Goal: Task Accomplishment & Management: Manage account settings

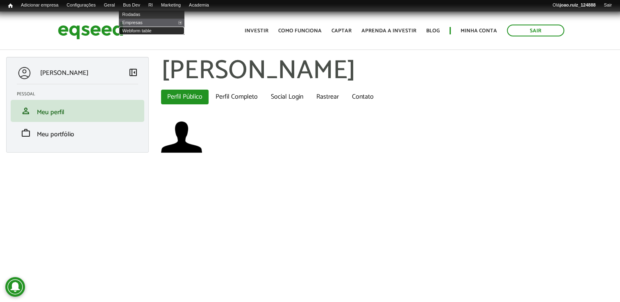
click at [159, 29] on link "Webform table" at bounding box center [152, 31] width 66 height 8
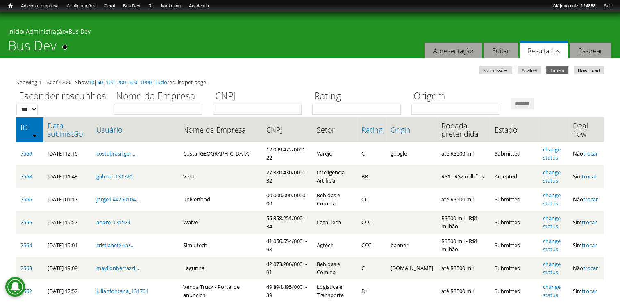
click at [64, 137] on link "Data submissão" at bounding box center [68, 130] width 41 height 16
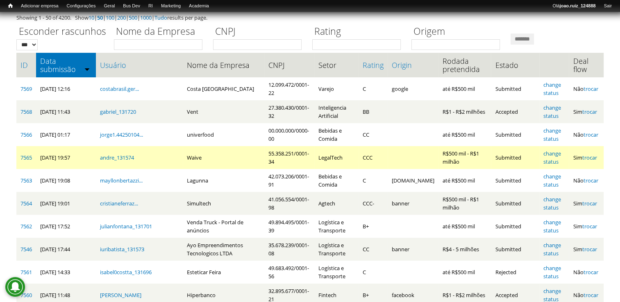
scroll to position [123, 0]
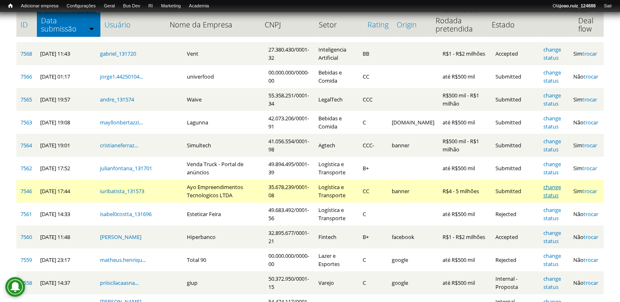
click at [554, 189] on link "change status" at bounding box center [552, 192] width 18 height 16
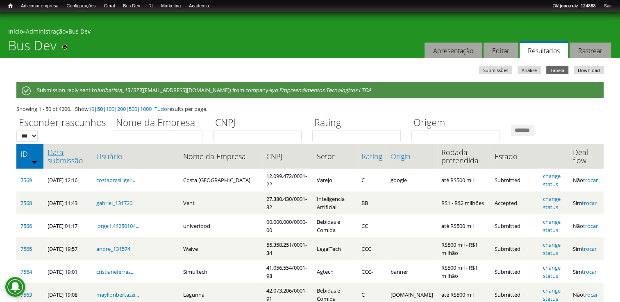
click at [62, 162] on link "Data submissão" at bounding box center [68, 156] width 41 height 16
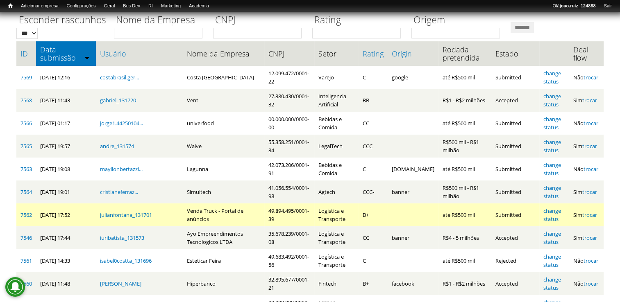
scroll to position [123, 0]
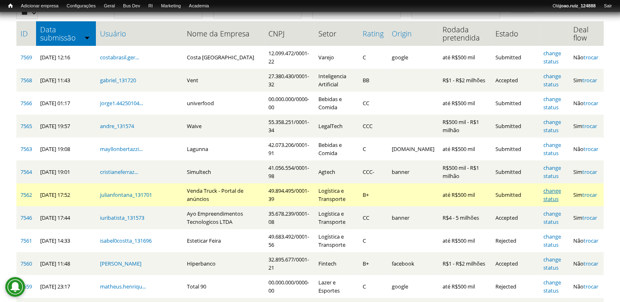
click at [551, 189] on link "change status" at bounding box center [552, 195] width 18 height 16
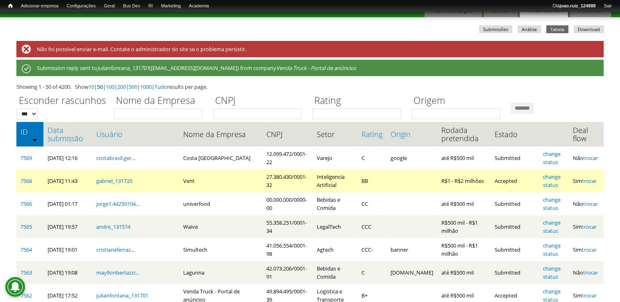
scroll to position [82, 0]
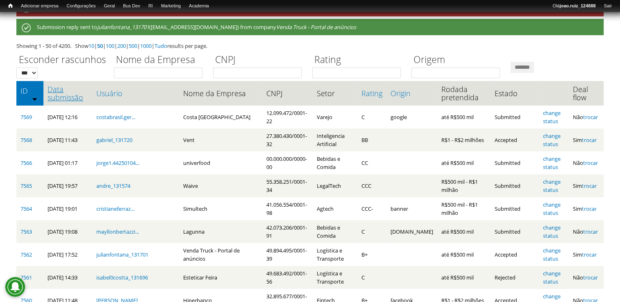
click at [77, 100] on link "Data submissão" at bounding box center [68, 93] width 41 height 16
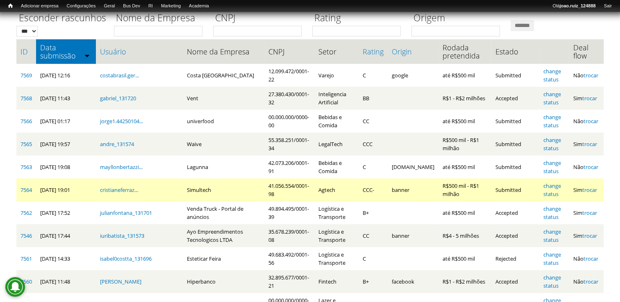
scroll to position [123, 0]
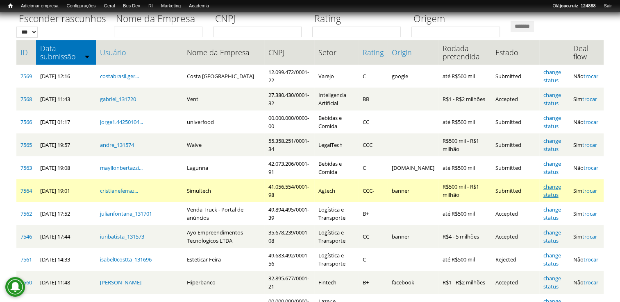
click at [555, 187] on link "change status" at bounding box center [552, 191] width 18 height 16
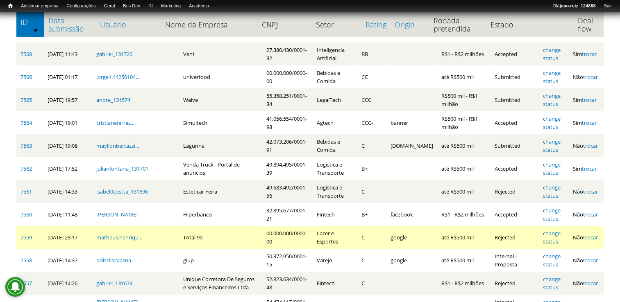
scroll to position [164, 0]
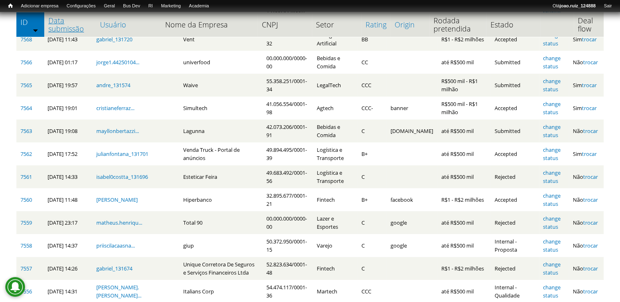
click at [79, 29] on link "Data submissão" at bounding box center [69, 24] width 43 height 16
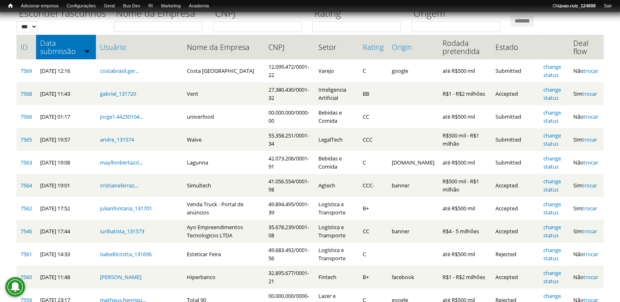
scroll to position [101, 0]
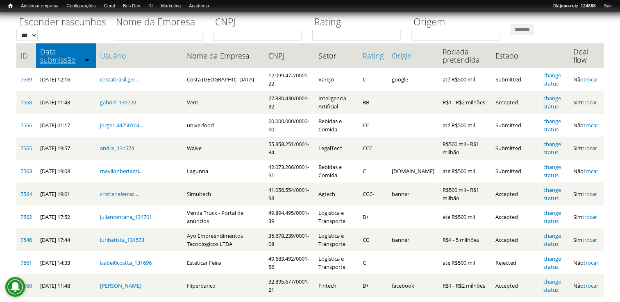
click at [70, 54] on link "Data submissão" at bounding box center [66, 56] width 52 height 16
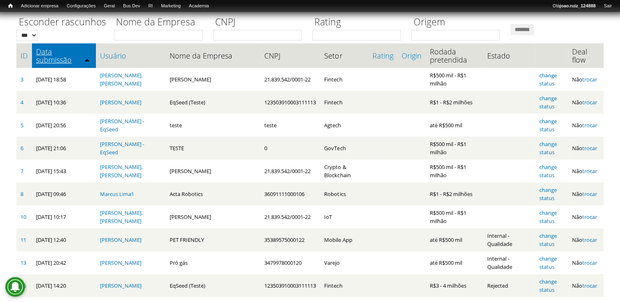
click at [49, 50] on link "Data submissão" at bounding box center [64, 56] width 56 height 16
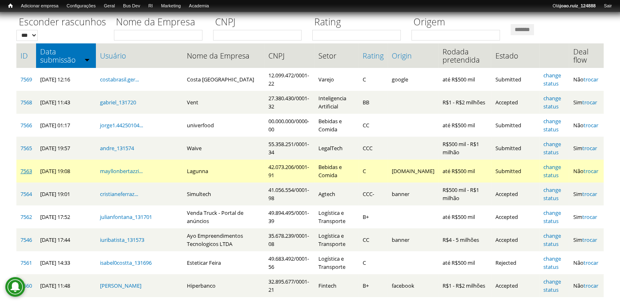
click at [25, 168] on link "7563" at bounding box center [25, 171] width 11 height 7
click at [550, 166] on link "change status" at bounding box center [552, 171] width 18 height 16
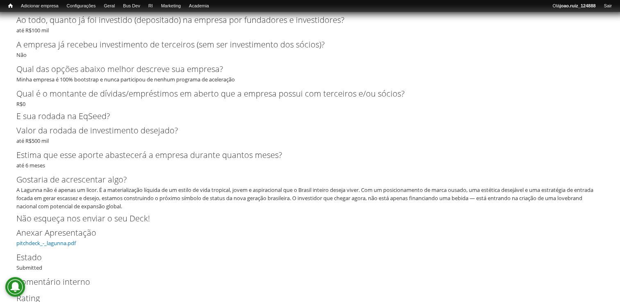
scroll to position [2127, 0]
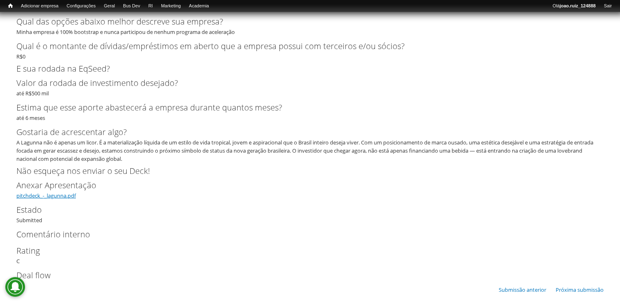
click at [53, 192] on link "pitchdeck_-_lagunna.pdf" at bounding box center [45, 195] width 59 height 7
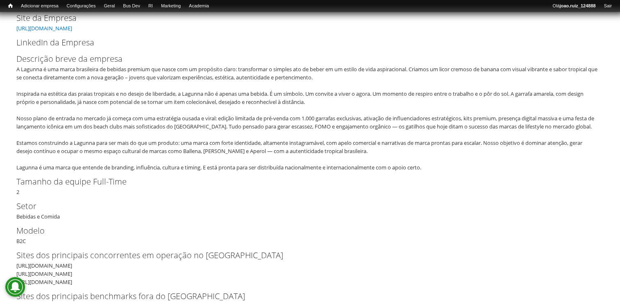
scroll to position [120, 0]
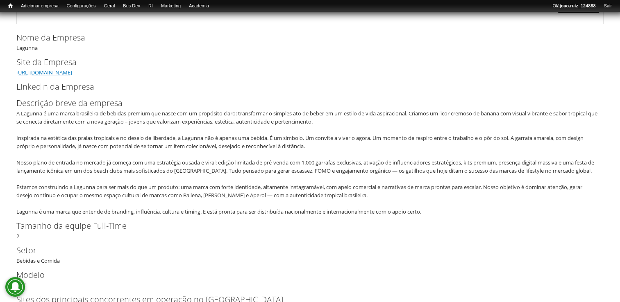
click at [72, 74] on link "https://www.instagram.com/lagunnacream/" at bounding box center [44, 72] width 56 height 7
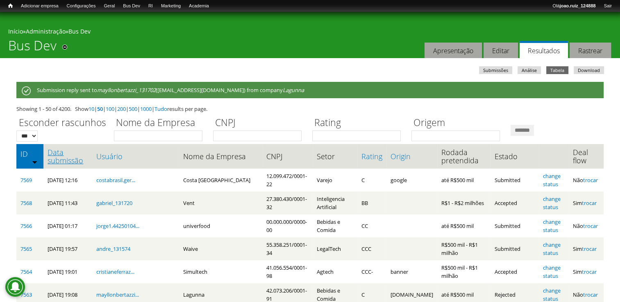
drag, startPoint x: 60, startPoint y: 152, endPoint x: 87, endPoint y: 145, distance: 27.7
click at [60, 152] on link "Data submissão" at bounding box center [68, 156] width 41 height 16
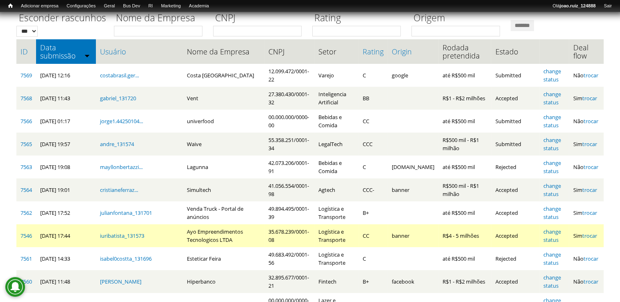
scroll to position [123, 0]
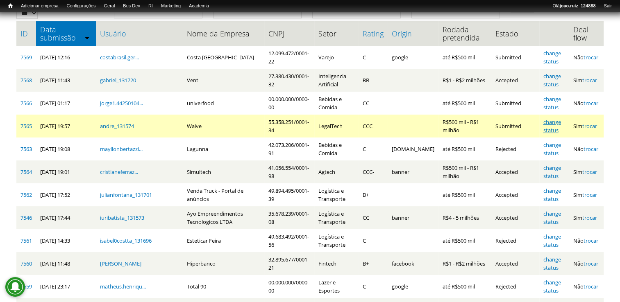
click at [551, 127] on link "change status" at bounding box center [552, 126] width 18 height 16
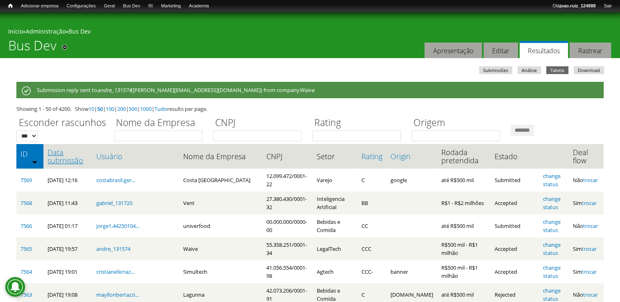
click at [61, 156] on link "Data submissão" at bounding box center [68, 156] width 41 height 16
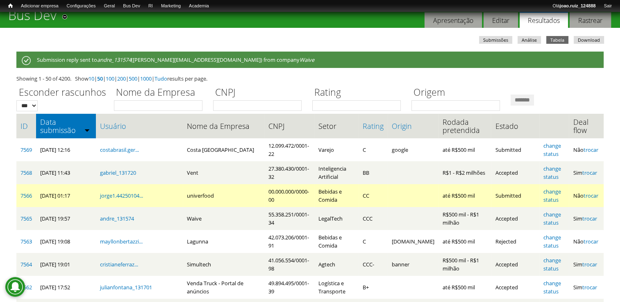
scroll to position [82, 0]
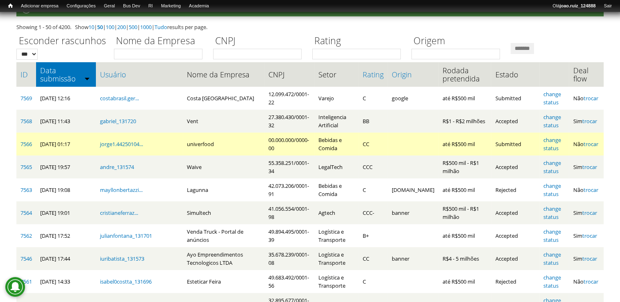
drag, startPoint x: 196, startPoint y: 145, endPoint x: 164, endPoint y: 150, distance: 32.3
click at [164, 150] on tr "7566 [DATE] 01:17 jorge1.44250104... univerfood 00.000.000/0000-00 Bebidas e Co…" at bounding box center [309, 144] width 587 height 23
drag, startPoint x: 164, startPoint y: 150, endPoint x: 156, endPoint y: 134, distance: 18.3
click at [156, 134] on td "jorge1.44250104..." at bounding box center [139, 144] width 86 height 23
click at [183, 143] on td "univerfood" at bounding box center [224, 144] width 82 height 23
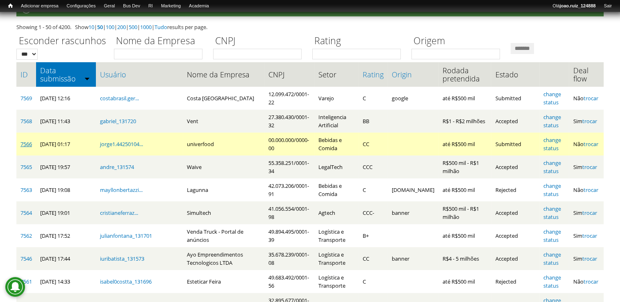
click at [28, 144] on link "7566" at bounding box center [25, 144] width 11 height 7
click at [553, 139] on link "change status" at bounding box center [552, 144] width 18 height 16
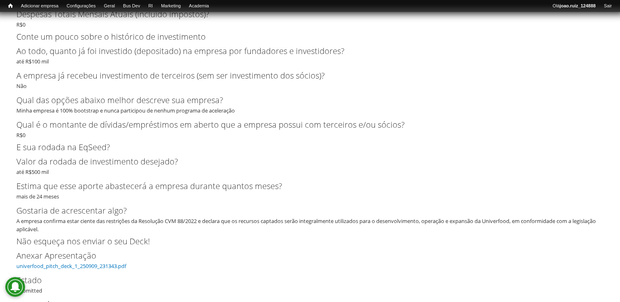
scroll to position [2946, 0]
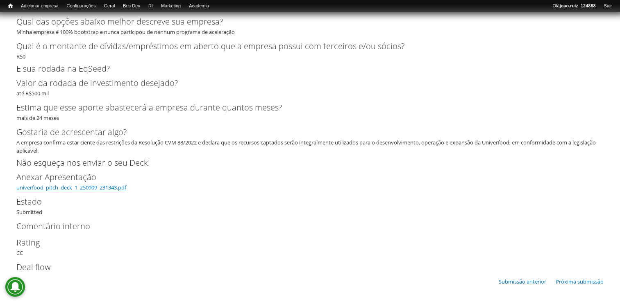
click at [98, 188] on link "univerfood_pitch_deck_1_250909_231343.pdf" at bounding box center [71, 187] width 110 height 7
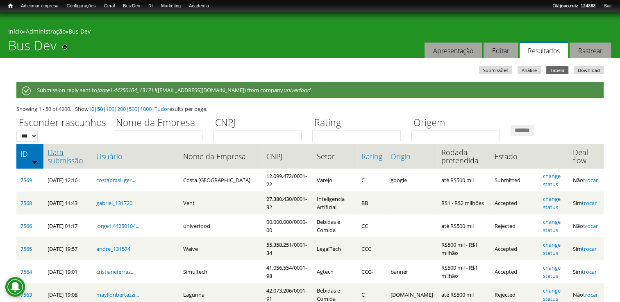
click at [69, 160] on link "Data submissão" at bounding box center [68, 156] width 41 height 16
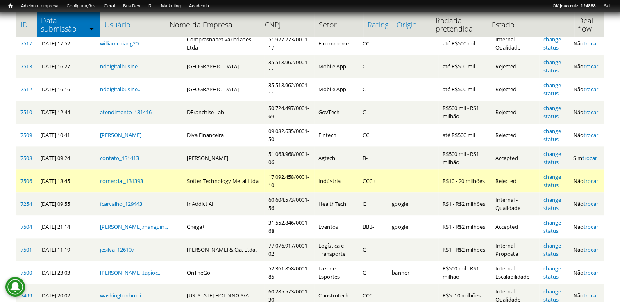
scroll to position [1042, 0]
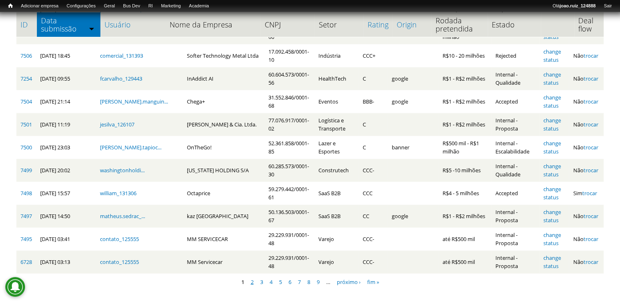
click at [251, 281] on link "2" at bounding box center [252, 281] width 3 height 7
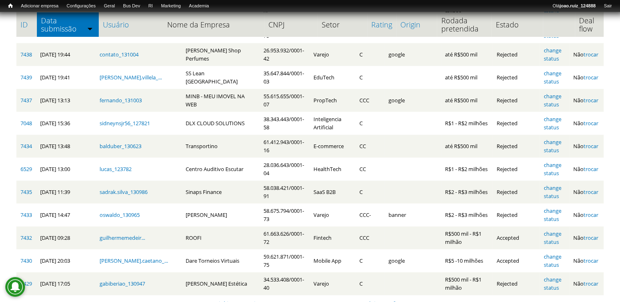
click at [268, 300] on link "1" at bounding box center [268, 303] width 3 height 7
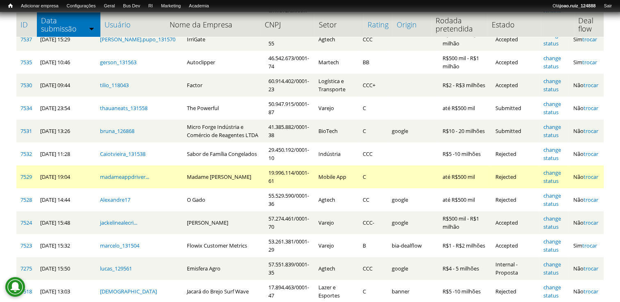
scroll to position [592, 0]
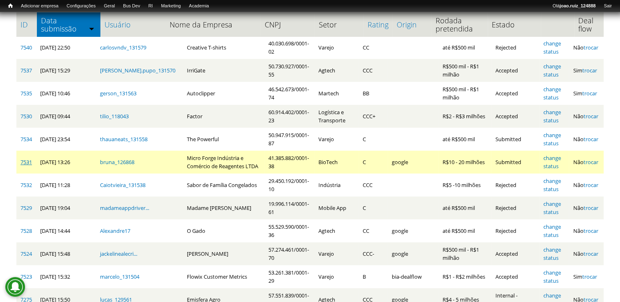
click at [23, 163] on link "7531" at bounding box center [25, 162] width 11 height 7
click at [18, 163] on td "7531" at bounding box center [26, 162] width 20 height 23
click at [25, 161] on link "7531" at bounding box center [25, 162] width 11 height 7
click at [546, 158] on link "change status" at bounding box center [552, 162] width 18 height 16
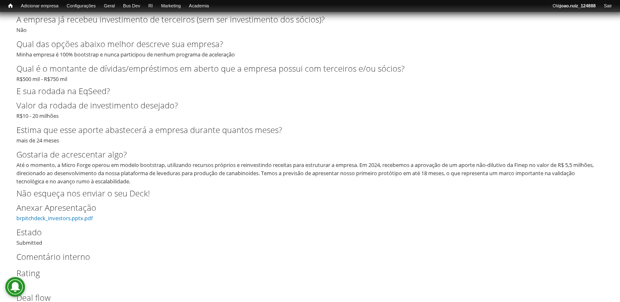
scroll to position [1982, 0]
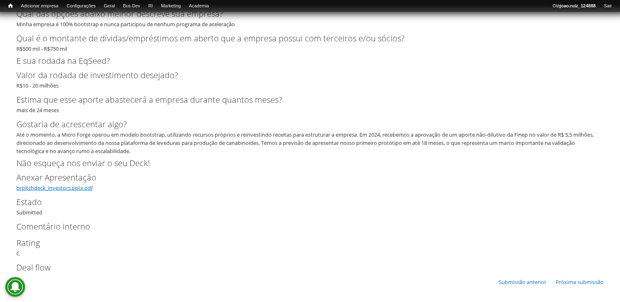
click at [64, 188] on link "brpitchdeck_investors.pptx.pdf" at bounding box center [54, 187] width 76 height 7
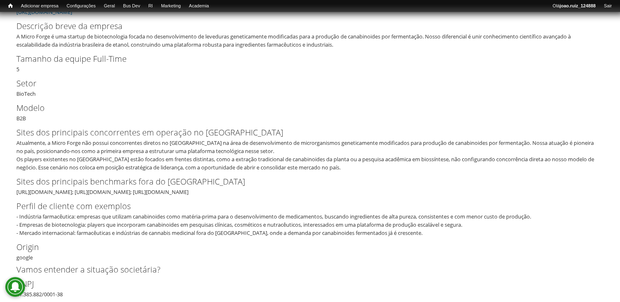
scroll to position [287, 0]
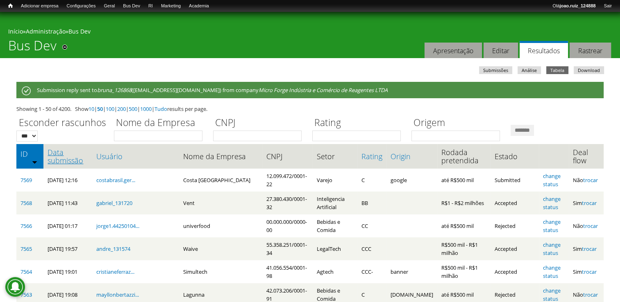
click at [74, 165] on link "Data submissão" at bounding box center [68, 156] width 41 height 16
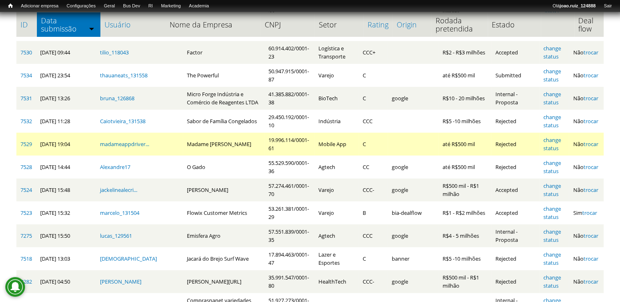
scroll to position [615, 0]
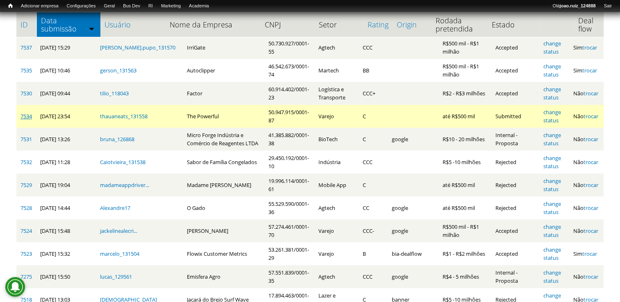
click at [24, 118] on link "7534" at bounding box center [25, 116] width 11 height 7
click at [544, 112] on link "change status" at bounding box center [552, 117] width 18 height 16
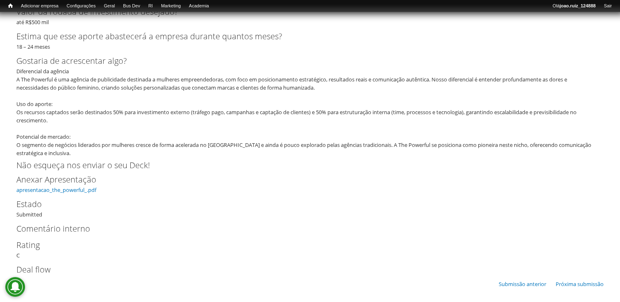
scroll to position [1701, 0]
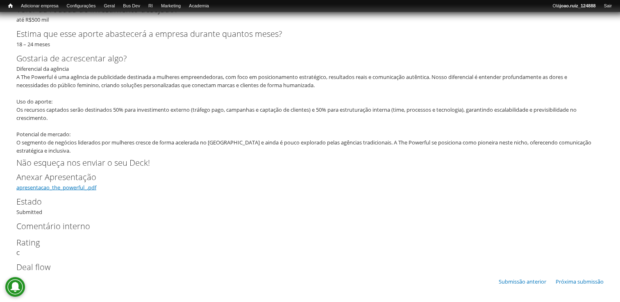
click at [60, 186] on link "apresentacao_the_powerful_.pdf" at bounding box center [56, 187] width 80 height 7
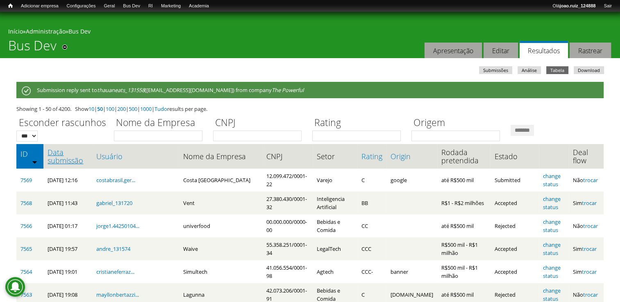
click at [57, 158] on link "Data submissão" at bounding box center [68, 156] width 41 height 16
